Goal: Task Accomplishment & Management: Complete application form

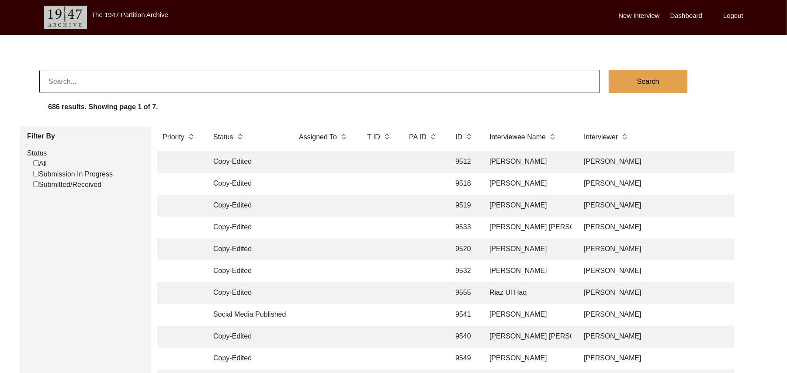
click at [37, 173] on input "Submission In Progress" at bounding box center [36, 174] width 6 height 6
checkbox input "false"
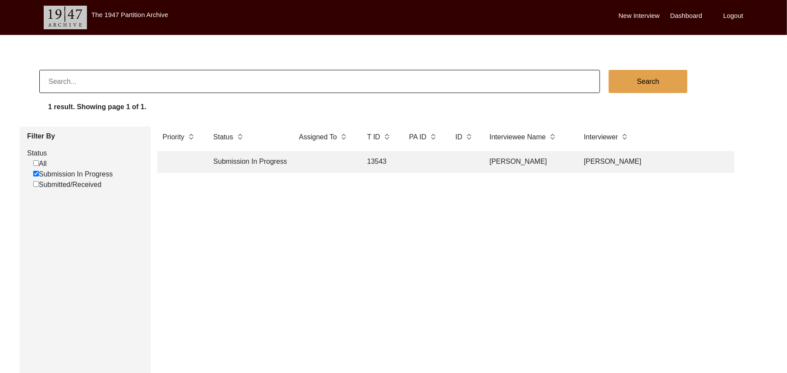
click at [496, 159] on td "[PERSON_NAME]" at bounding box center [527, 162] width 87 height 22
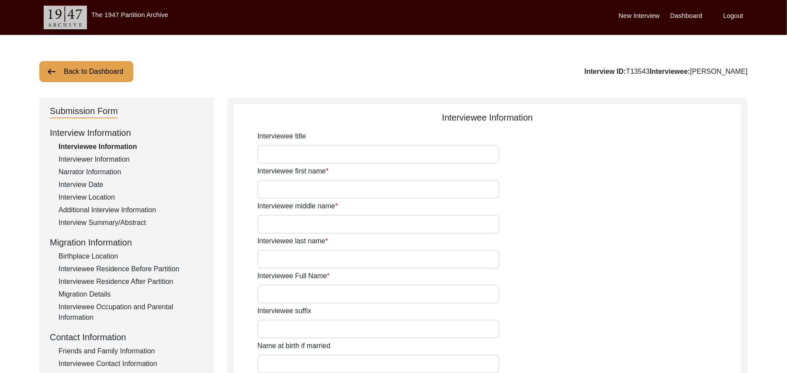
type input "Mr"
type input "[PERSON_NAME]"
type input "Hafeez"
type input "N/A"
type input "[PERSON_NAME]"
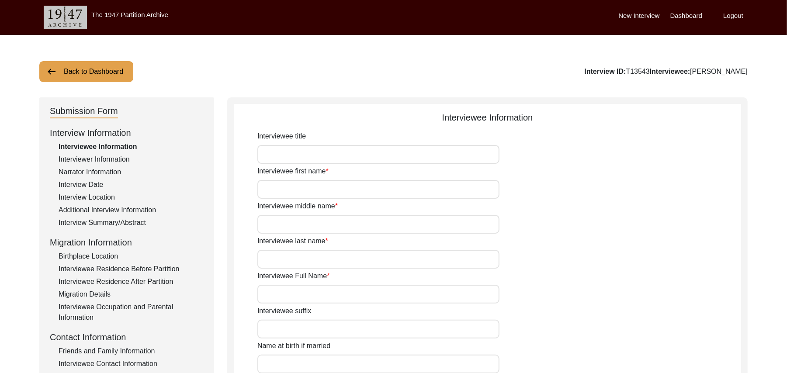
type input "N/A"
type input "[PERSON_NAME]"
type input "1936"
type input "1926"
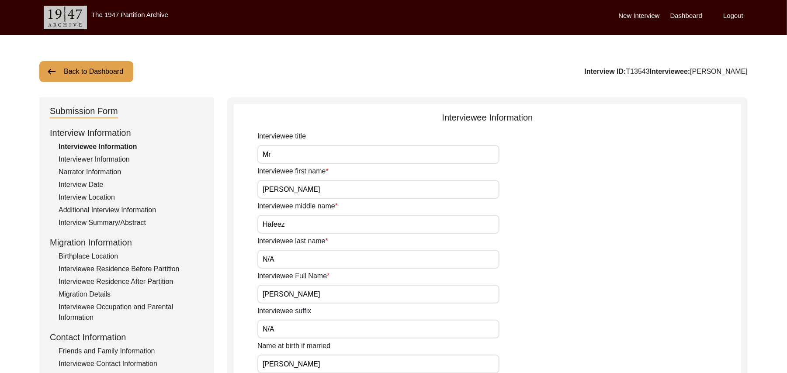
type input "99 Years"
type input "[DEMOGRAPHIC_DATA]"
type input "N/A"
type textarea "N/A"
type input "Punjabi"
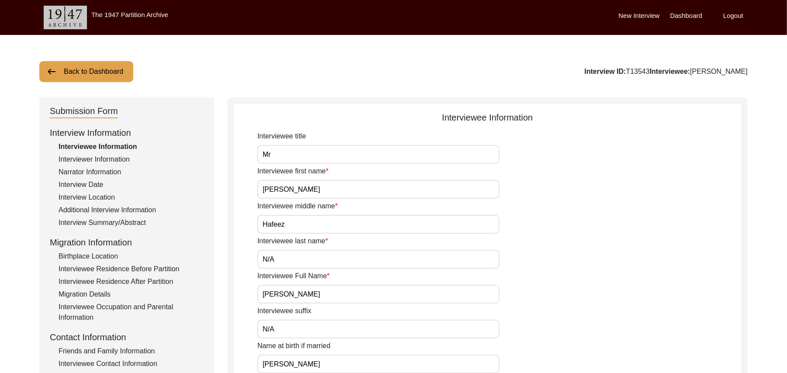
type input "Malwai"
type input "[DEMOGRAPHIC_DATA]"
type input "Araein"
click at [138, 220] on div "Interview Summary/Abstract" at bounding box center [131, 223] width 145 height 10
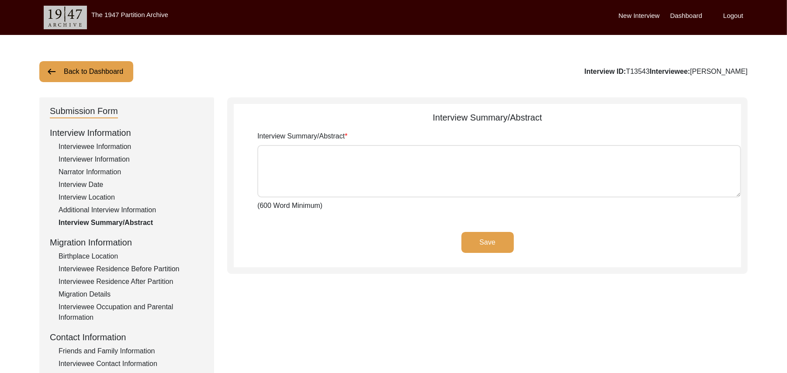
click at [288, 172] on textarea "Interview Summary/Abstract" at bounding box center [499, 171] width 484 height 52
paste textarea "[PERSON_NAME] [PERSON_NAME] [PERSON_NAME] Son of [PERSON_NAME] was born at the …"
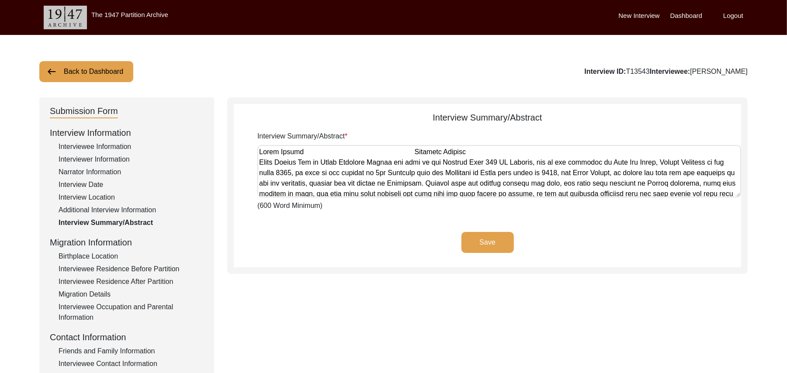
scroll to position [420, 0]
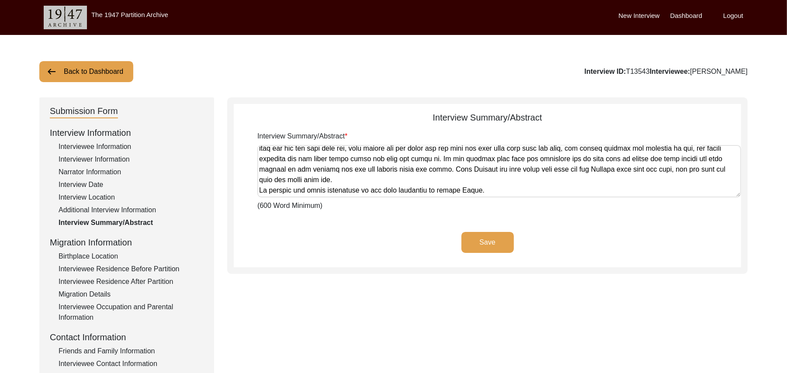
type textarea "[PERSON_NAME] [PERSON_NAME] [PERSON_NAME] Son of [PERSON_NAME] was born at the …"
click at [470, 238] on button "Save" at bounding box center [487, 242] width 52 height 21
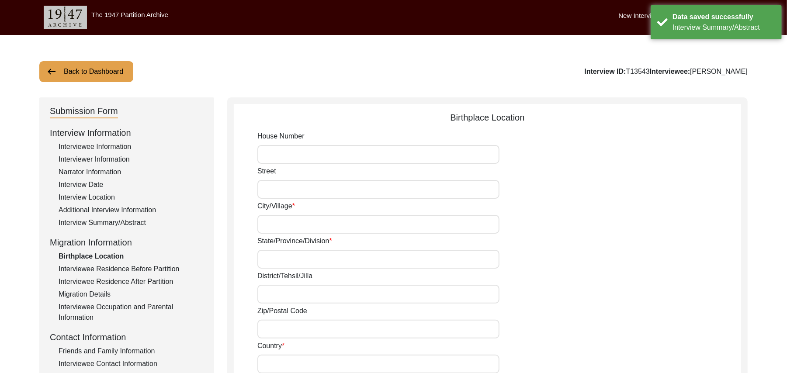
type input "N/A"
type input "Chak 390 JB Bajwara"
type input "[GEOGRAPHIC_DATA]"
type input "[PERSON_NAME]/ [PERSON_NAME]"
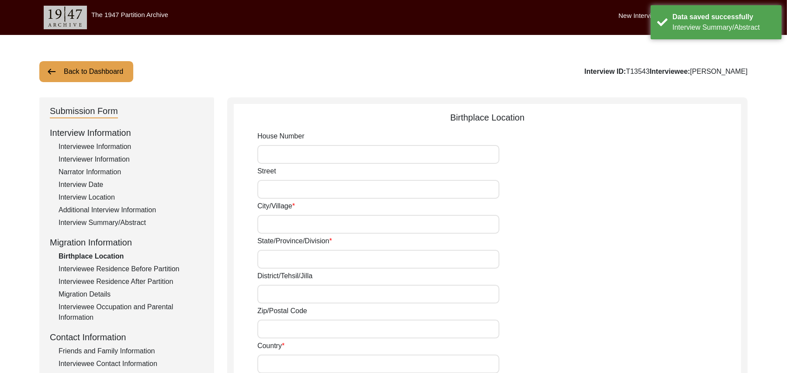
type input "36051"
type input "[GEOGRAPHIC_DATA]"
type input "Chak 390 [PERSON_NAME]/ [PERSON_NAME] Motor way Interchange"
type input "Chak 390 JB Bajwara, [GEOGRAPHIC_DATA], [GEOGRAPHIC_DATA]"
type input "N/A"
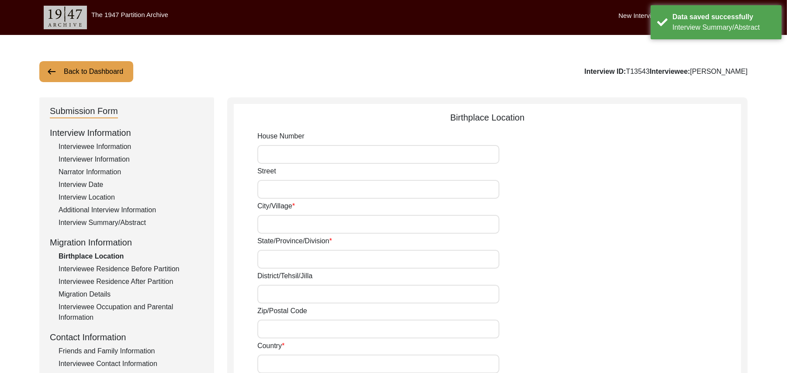
type input "N/A"
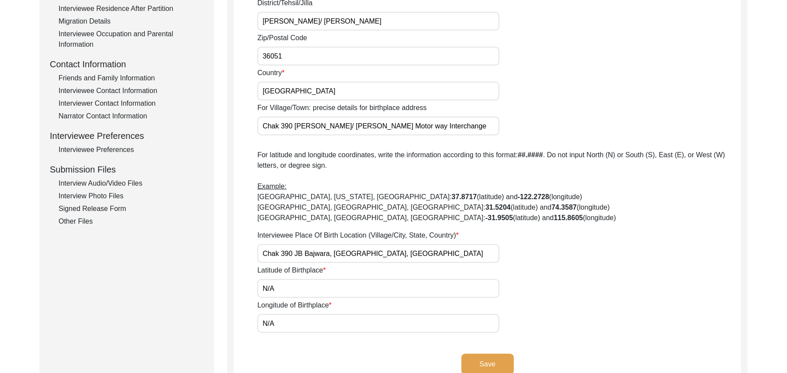
scroll to position [277, 0]
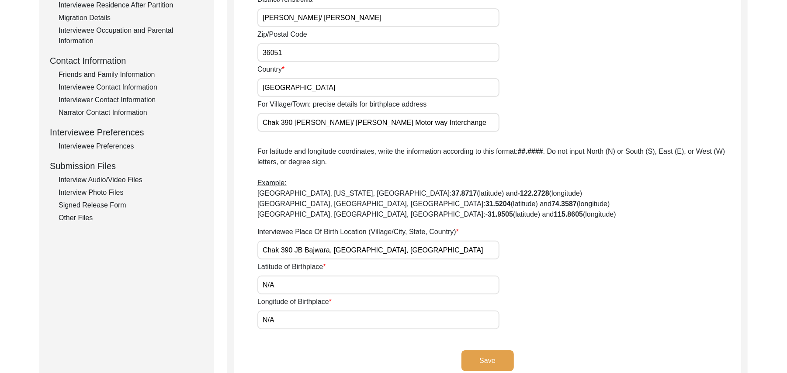
click at [135, 177] on div "Interview Audio/Video Files" at bounding box center [131, 180] width 145 height 10
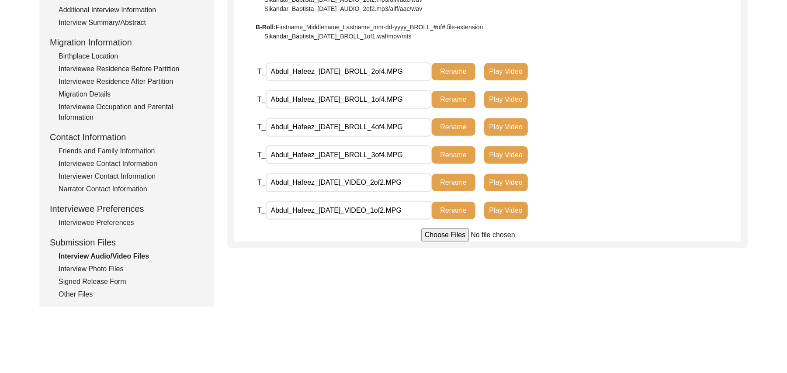
scroll to position [203, 0]
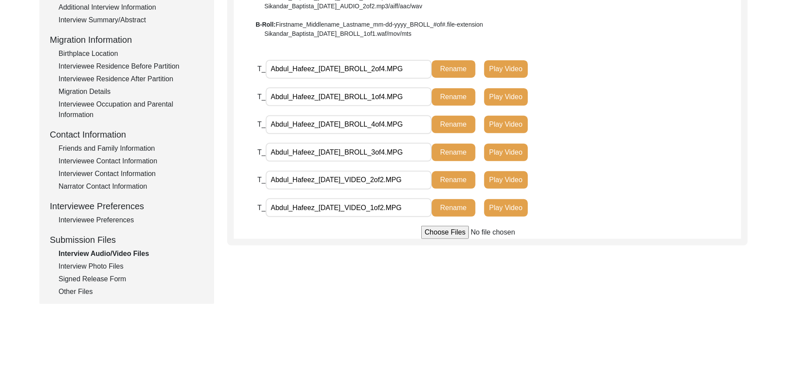
click at [111, 266] on div "Interview Photo Files" at bounding box center [131, 266] width 145 height 10
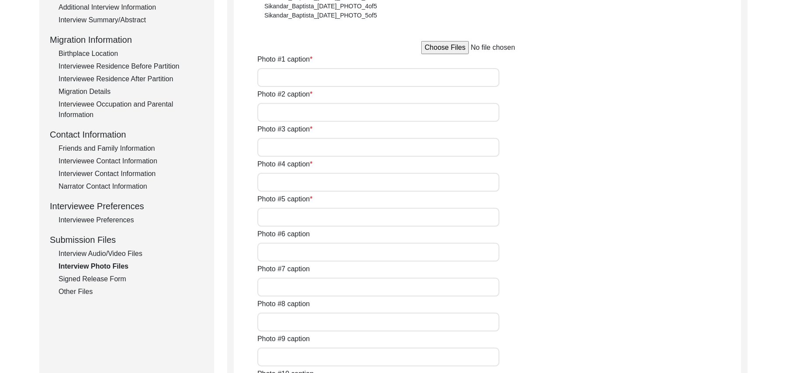
type input "[PERSON_NAME]"
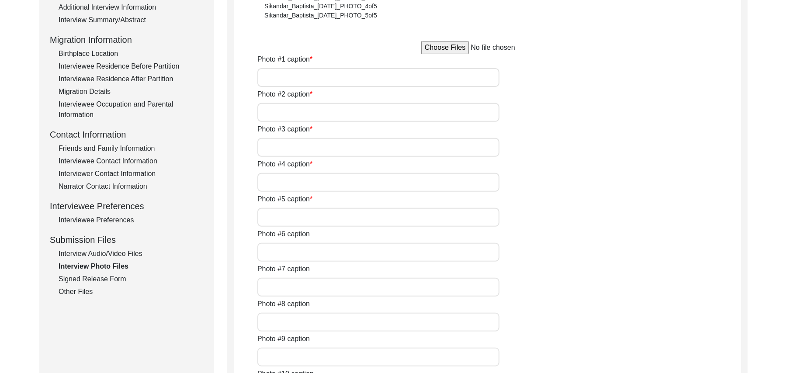
type input "N/A"
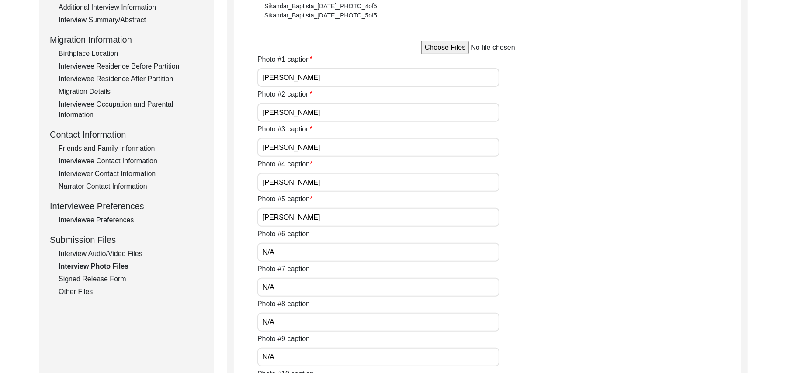
type input "N/A"
type textarea "N/A"
type input "N/A"
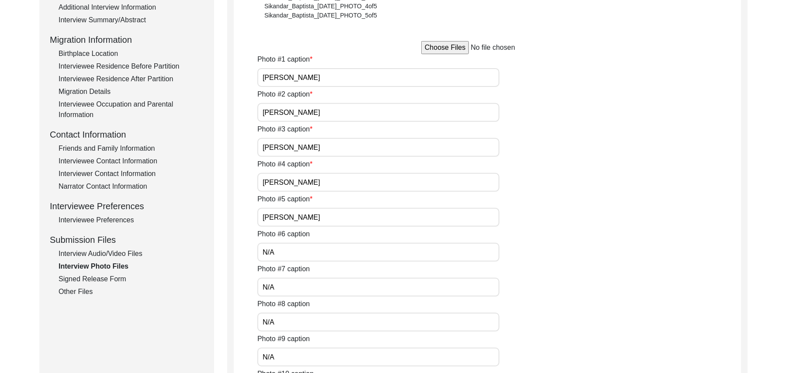
type input "JPG"
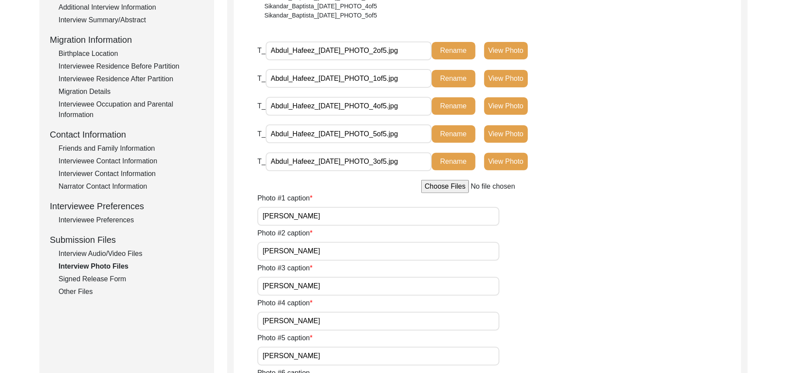
click at [112, 278] on div "Signed Release Form" at bounding box center [131, 279] width 145 height 10
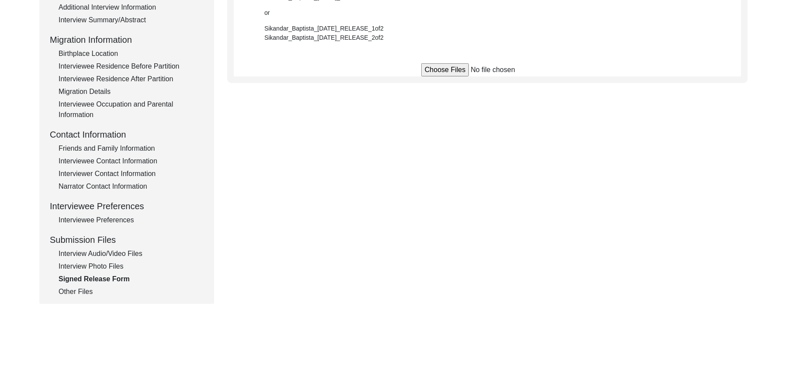
click at [440, 73] on input "file" at bounding box center [487, 69] width 132 height 13
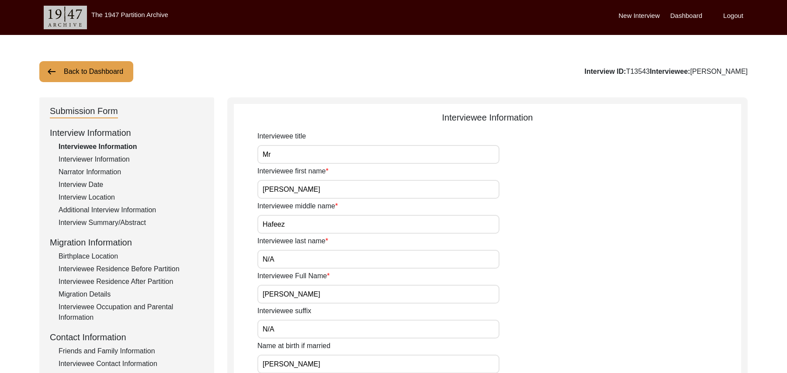
scroll to position [203, 0]
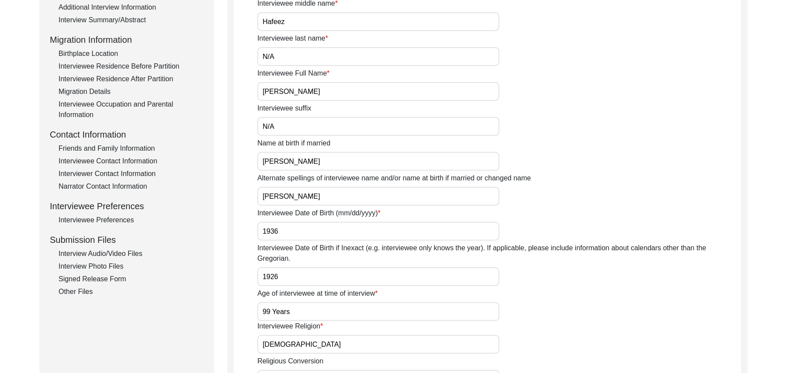
click at [109, 278] on div "Signed Release Form" at bounding box center [131, 279] width 145 height 10
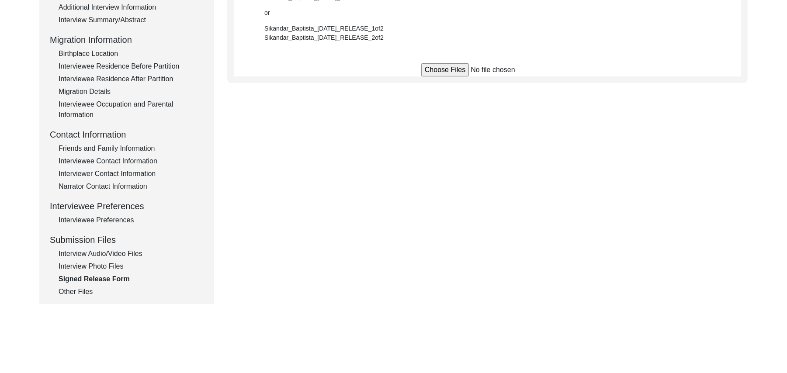
click at [433, 69] on input "file" at bounding box center [487, 69] width 132 height 13
type input "C:\fakepath\Abdul_Hafeez_09-17-2025_RELEASE_1of2.jpg"
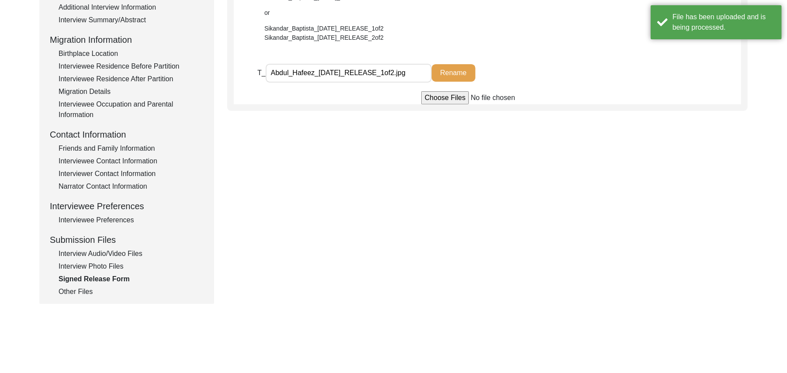
click at [437, 96] on input "file" at bounding box center [487, 97] width 132 height 13
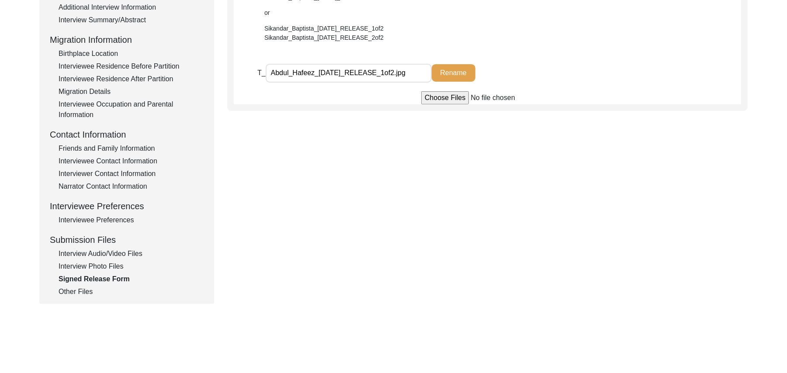
type input "C:\fakepath\Abdul_Hafeez_09-17-2025_RELEASE_2of2.jpg"
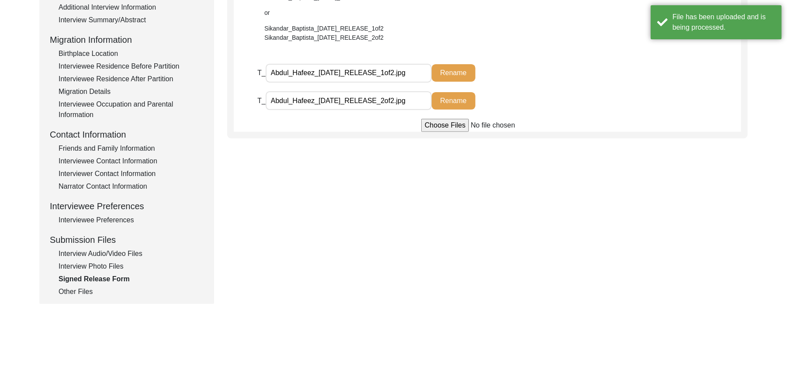
click at [83, 292] on div "Other Files" at bounding box center [131, 292] width 145 height 10
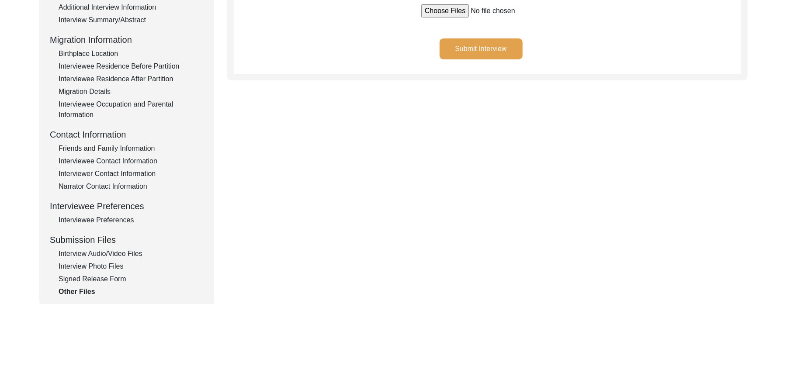
click at [472, 42] on button "Submit Interview" at bounding box center [481, 48] width 83 height 21
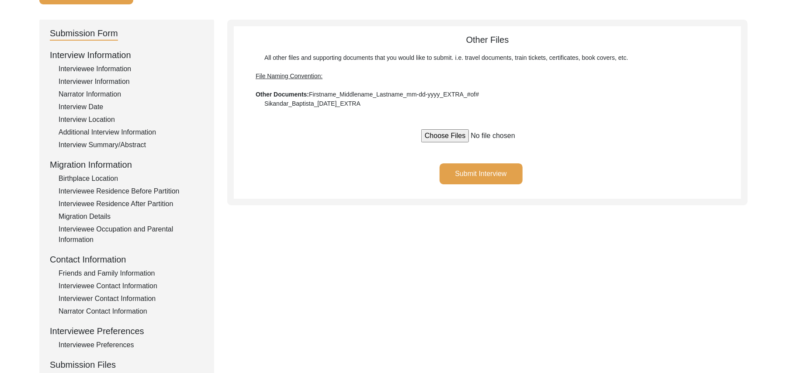
scroll to position [0, 0]
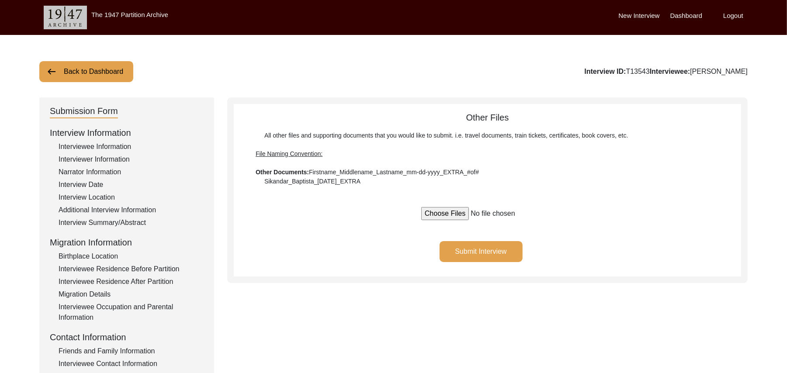
click at [119, 70] on button "Back to Dashboard" at bounding box center [86, 71] width 94 height 21
